Goal: Transaction & Acquisition: Obtain resource

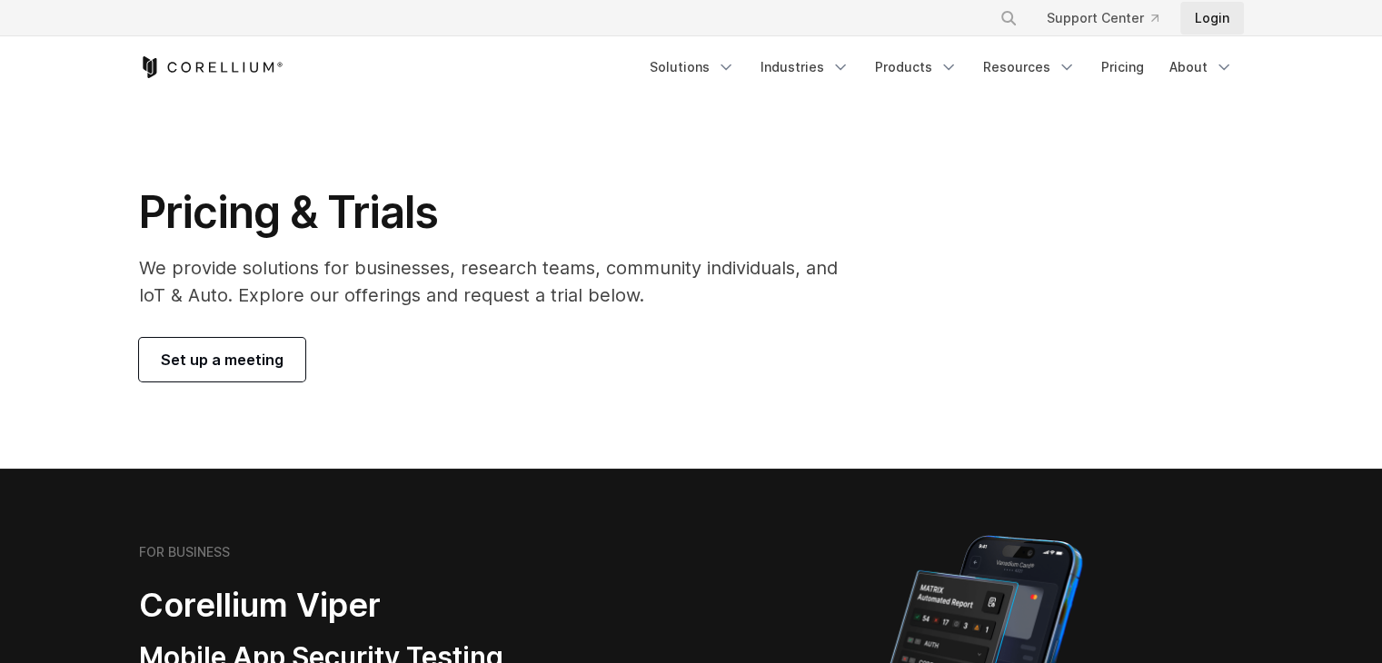
click at [1222, 21] on link "Login" at bounding box center [1212, 18] width 64 height 33
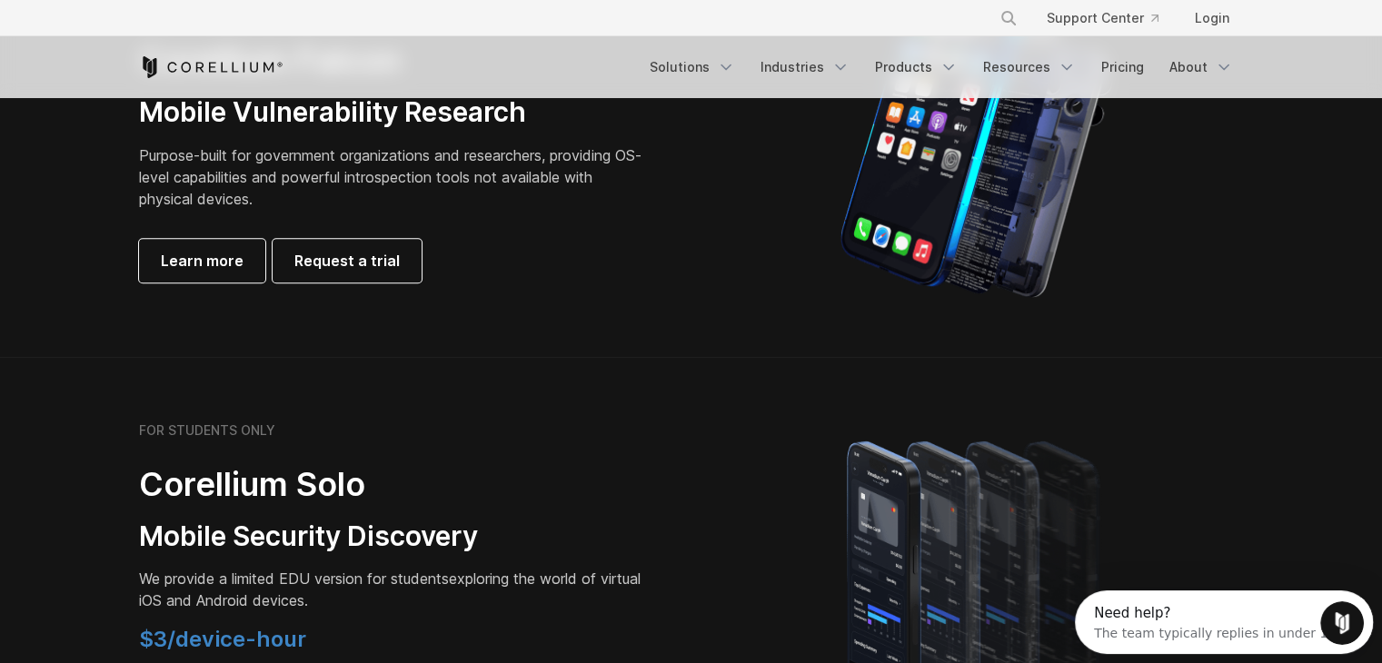
scroll to position [818, 0]
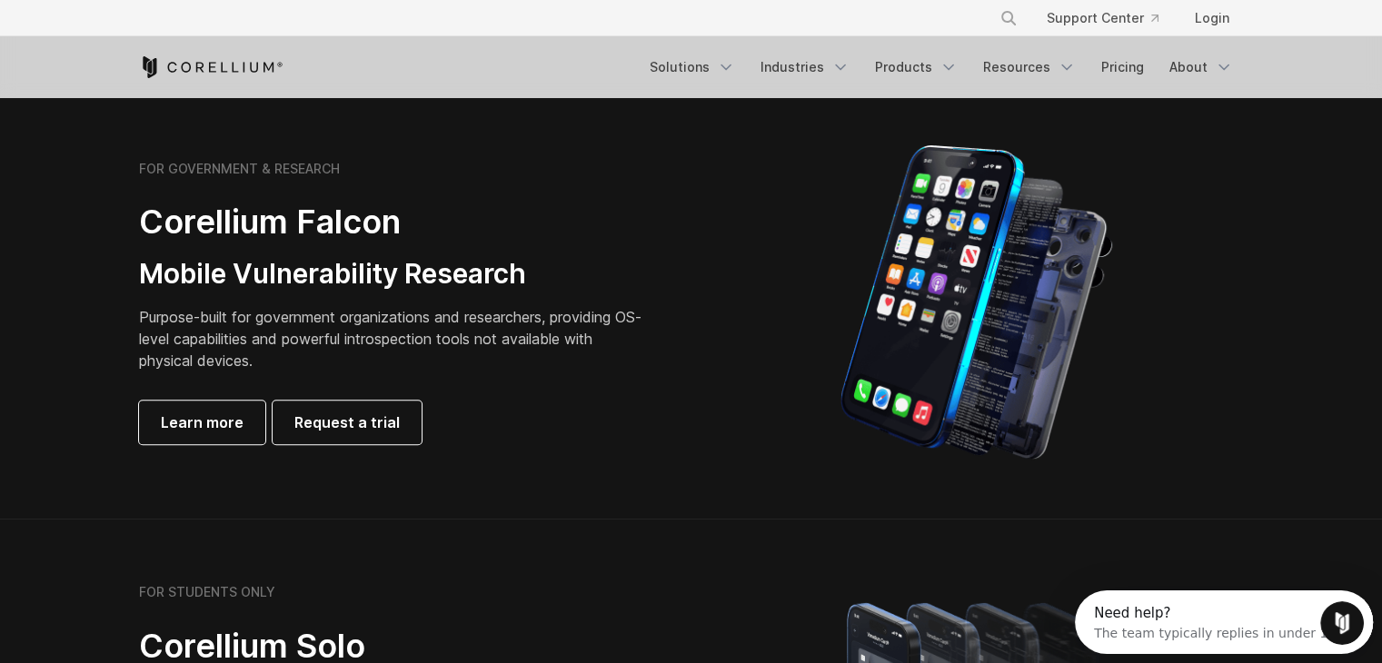
click at [1041, 93] on div "Free Trial Solutions" at bounding box center [691, 67] width 1105 height 62
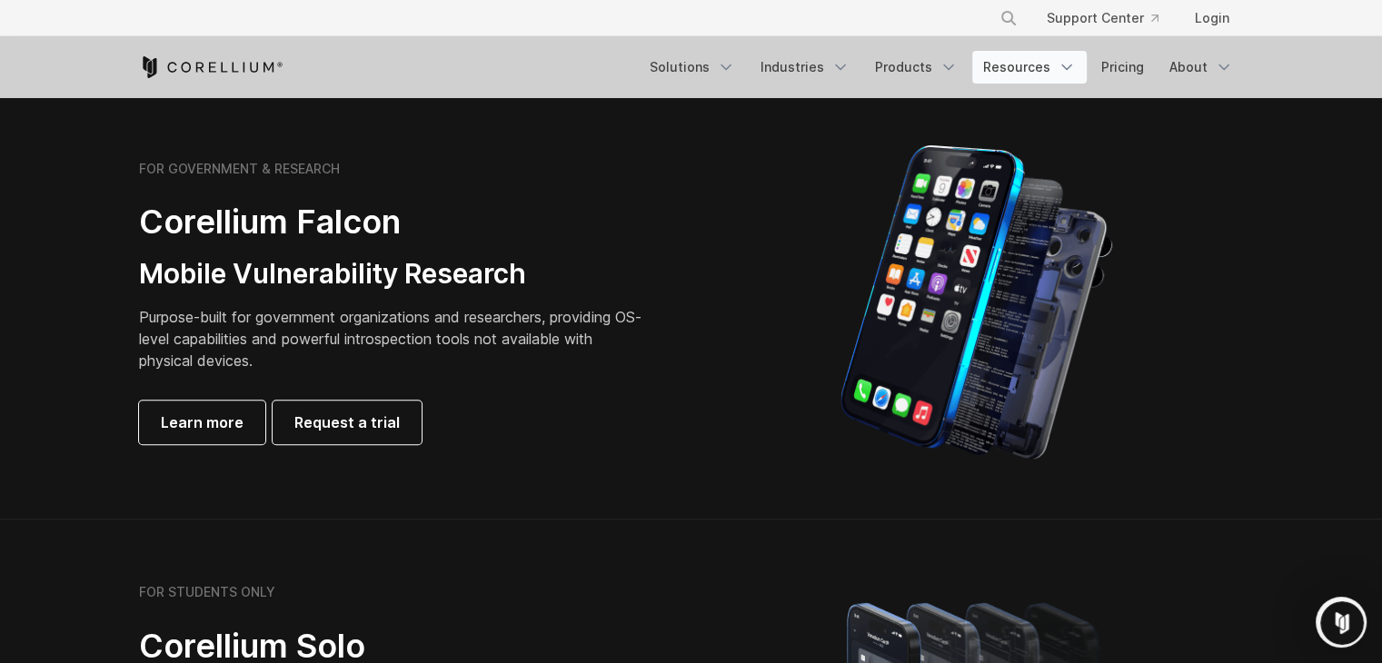
click at [1038, 71] on link "Resources" at bounding box center [1029, 67] width 114 height 33
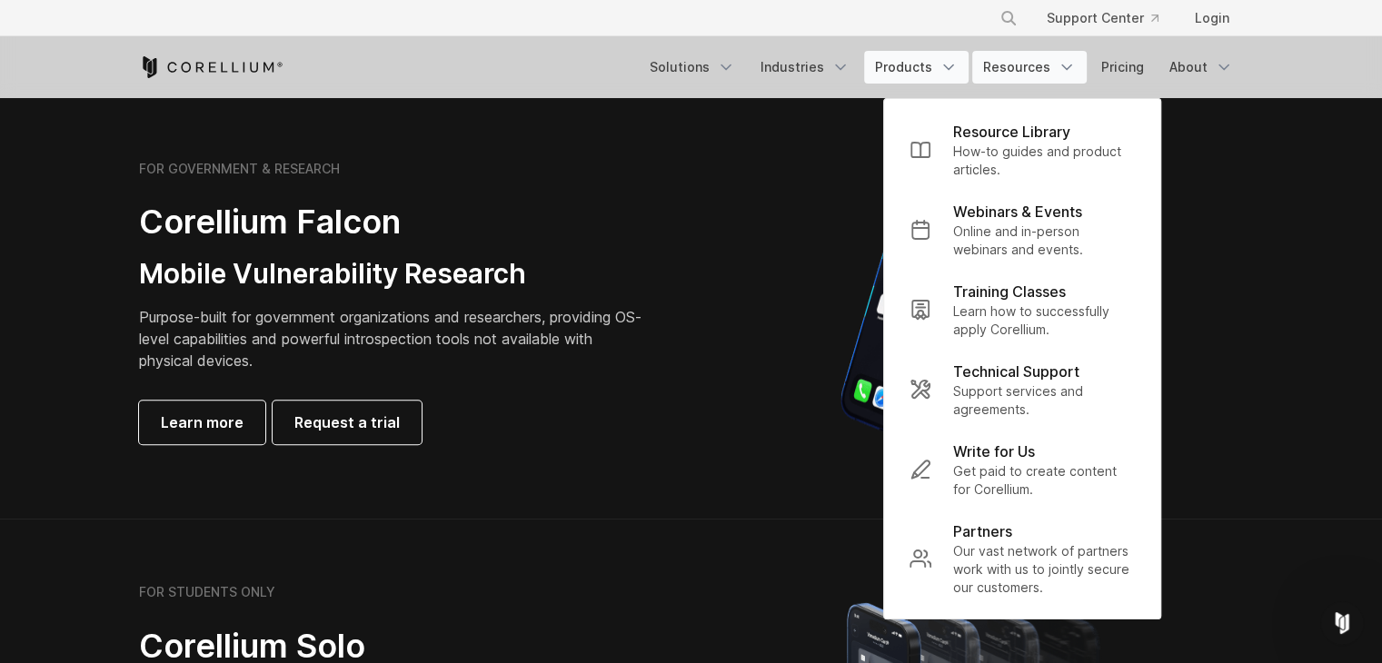
click at [925, 65] on link "Products" at bounding box center [916, 67] width 104 height 33
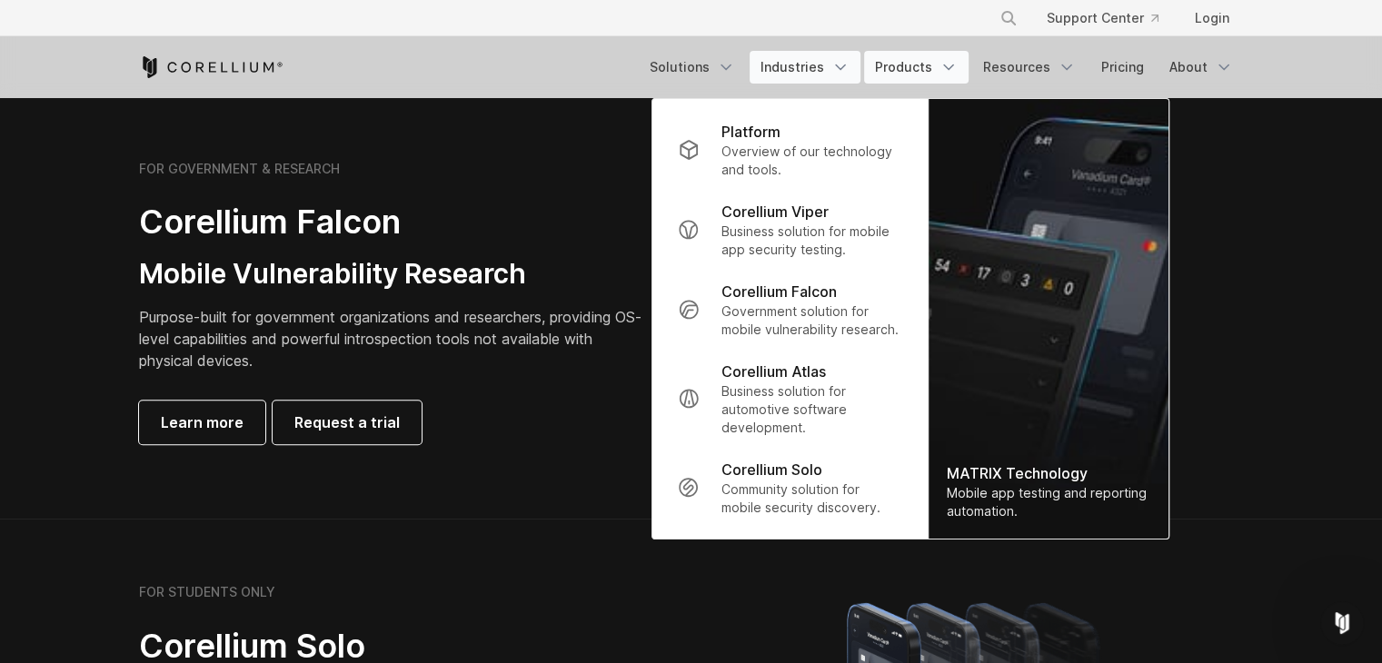
click at [783, 81] on link "Industries" at bounding box center [804, 67] width 111 height 33
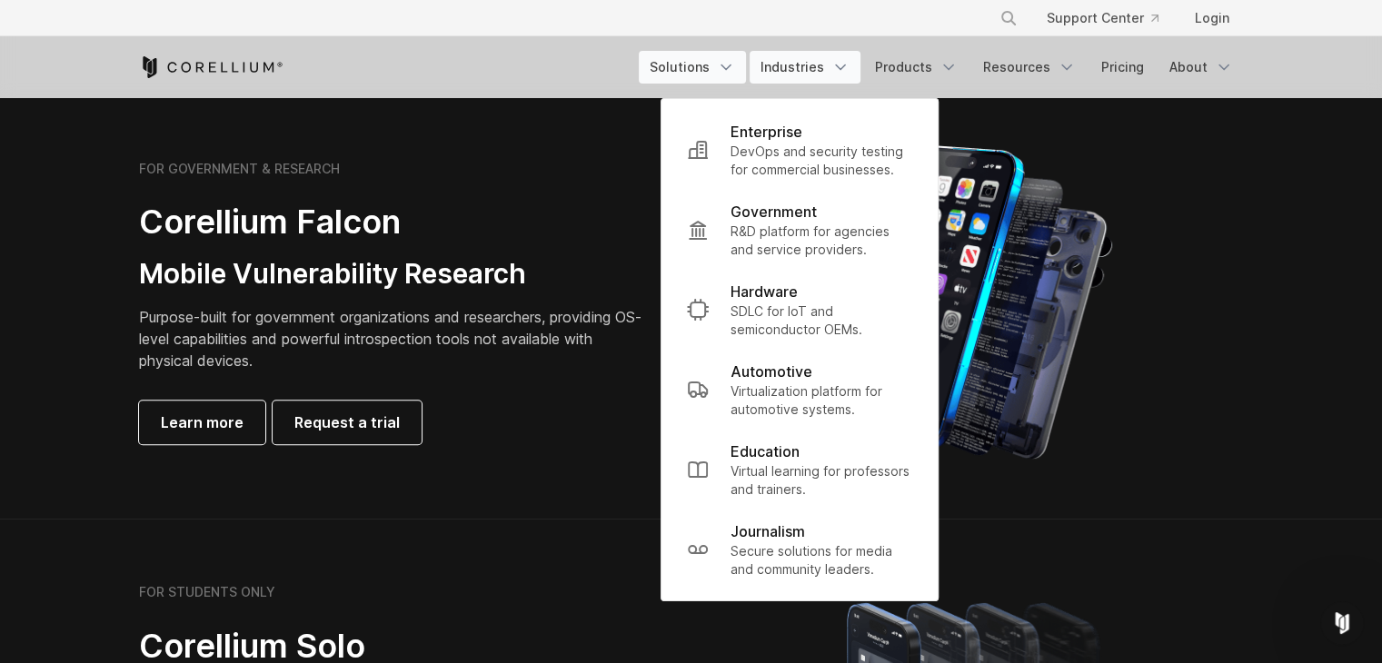
click at [694, 77] on link "Solutions" at bounding box center [692, 67] width 107 height 33
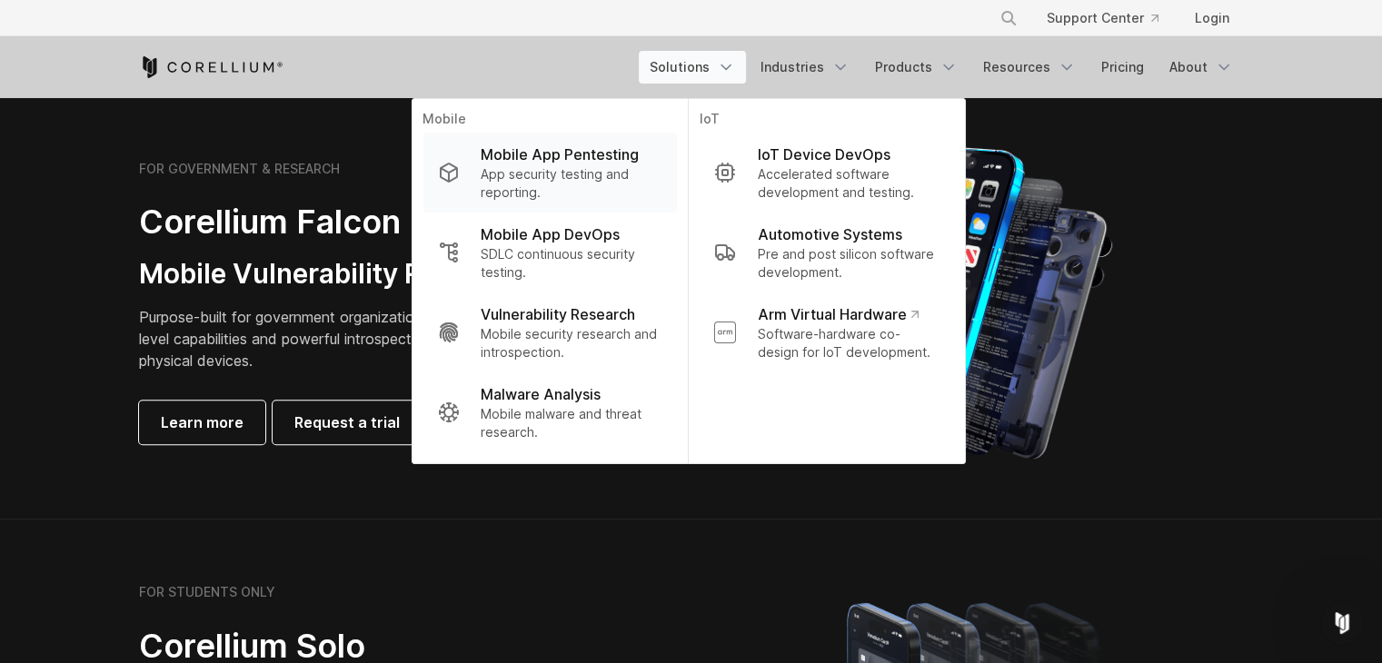
click at [531, 179] on p "App security testing and reporting." at bounding box center [571, 183] width 181 height 36
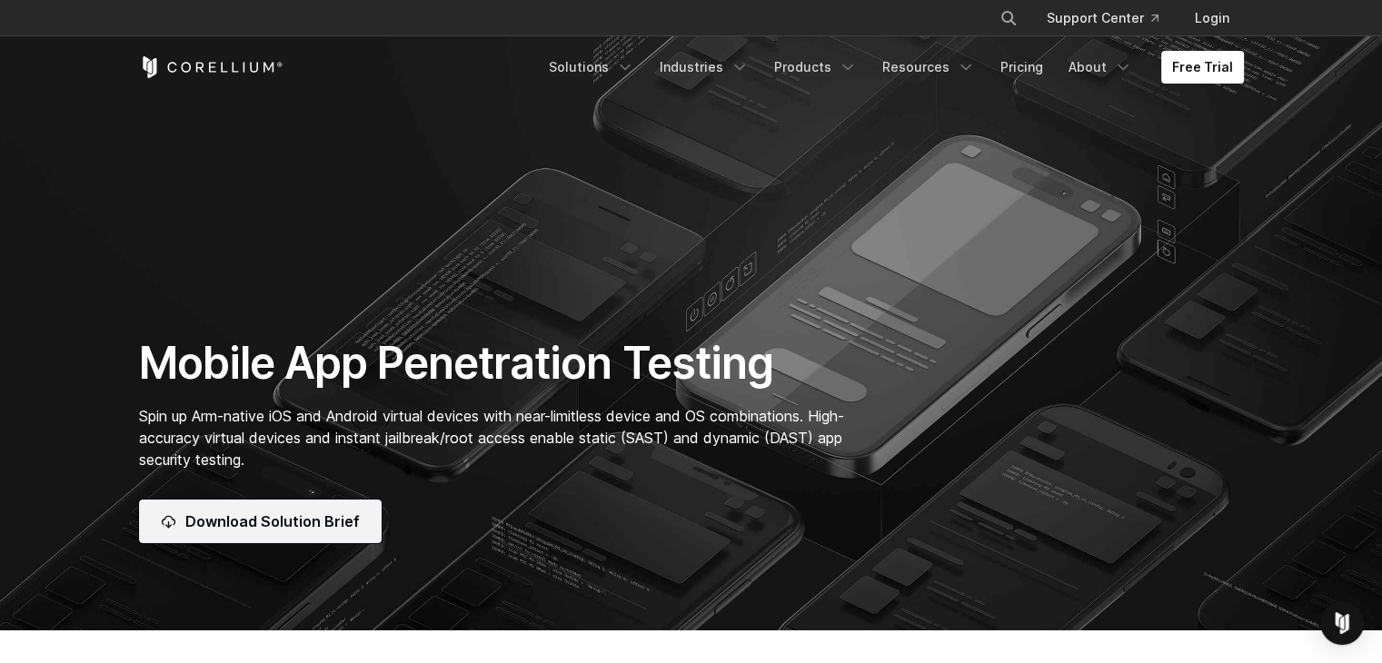
click at [291, 521] on span "Download Solution Brief" at bounding box center [272, 522] width 174 height 22
